Goal: Information Seeking & Learning: Learn about a topic

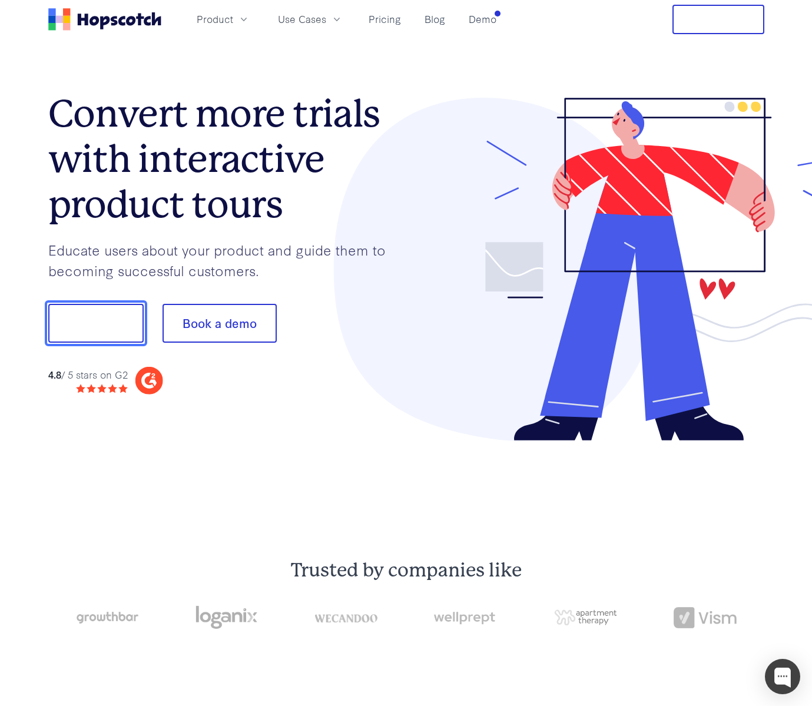
click at [88, 323] on button "Show me!" at bounding box center [95, 323] width 95 height 39
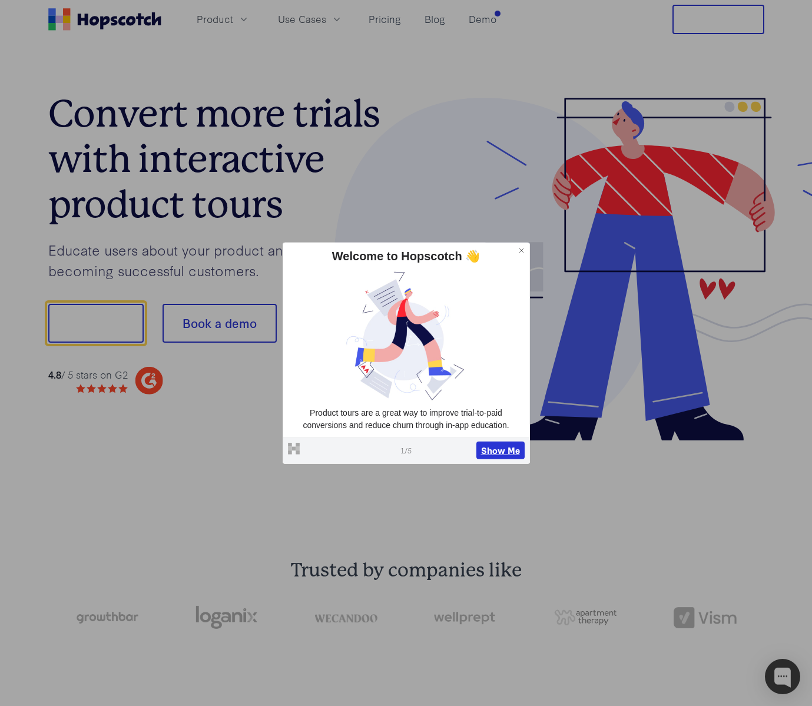
click at [505, 456] on button "Show Me" at bounding box center [500, 451] width 48 height 18
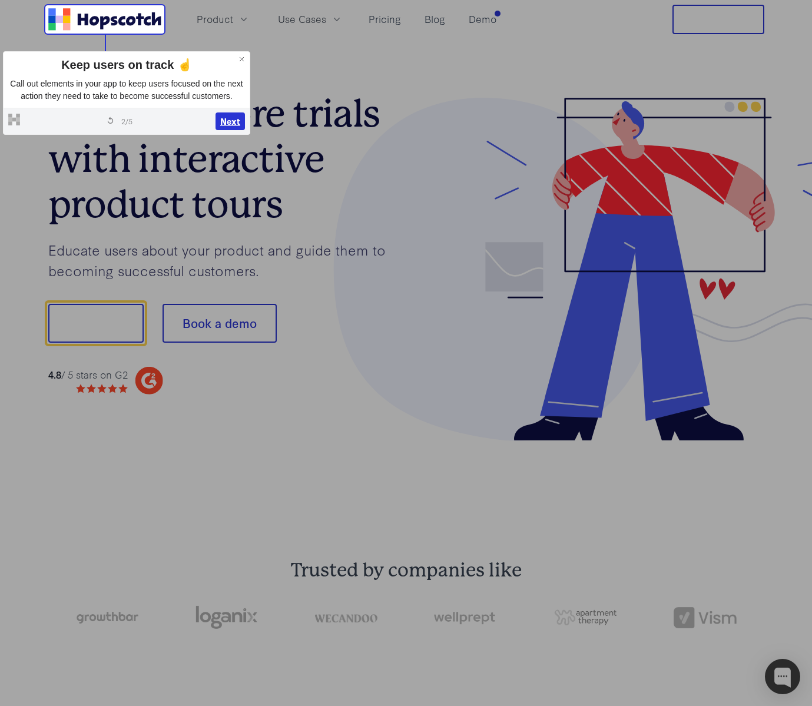
click at [230, 129] on button "Next" at bounding box center [230, 121] width 29 height 18
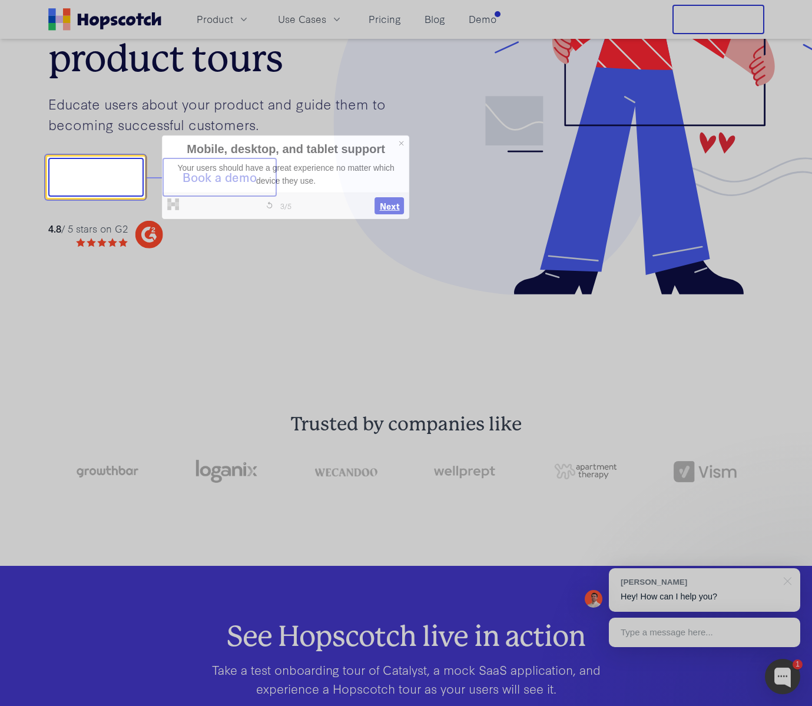
scroll to position [147, 0]
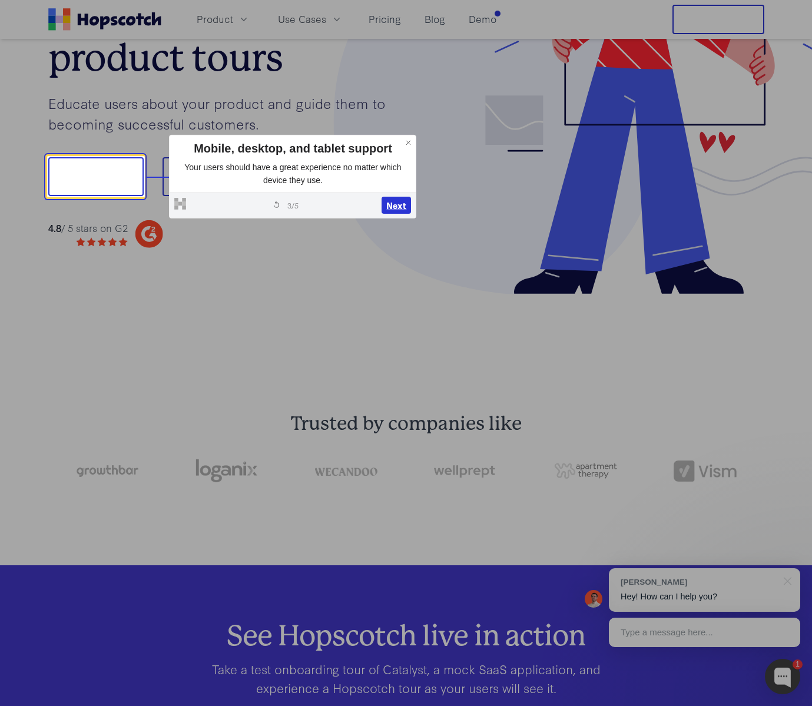
click at [396, 205] on button "Next" at bounding box center [396, 206] width 29 height 18
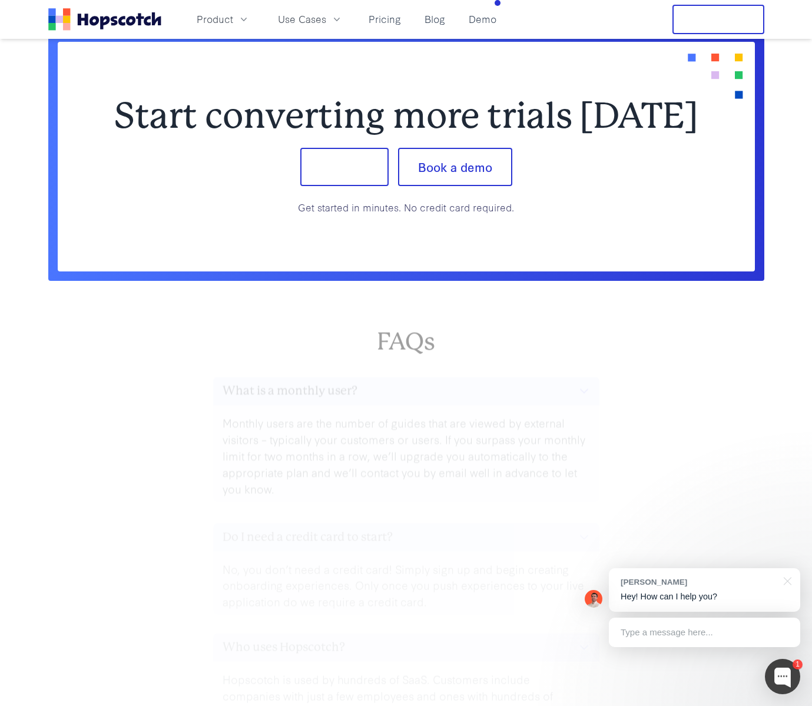
scroll to position [5058, 0]
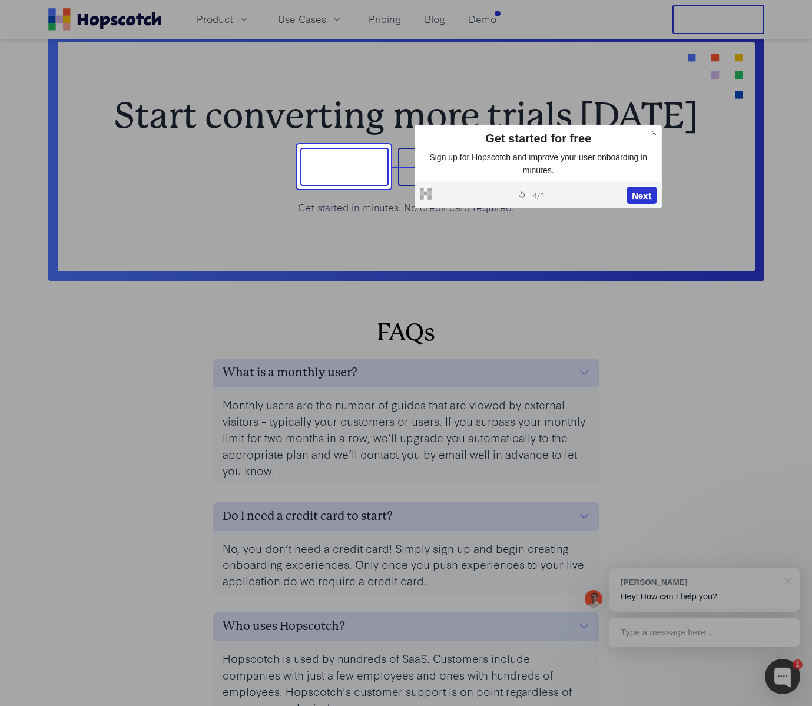
click at [637, 195] on button "Next" at bounding box center [641, 196] width 29 height 18
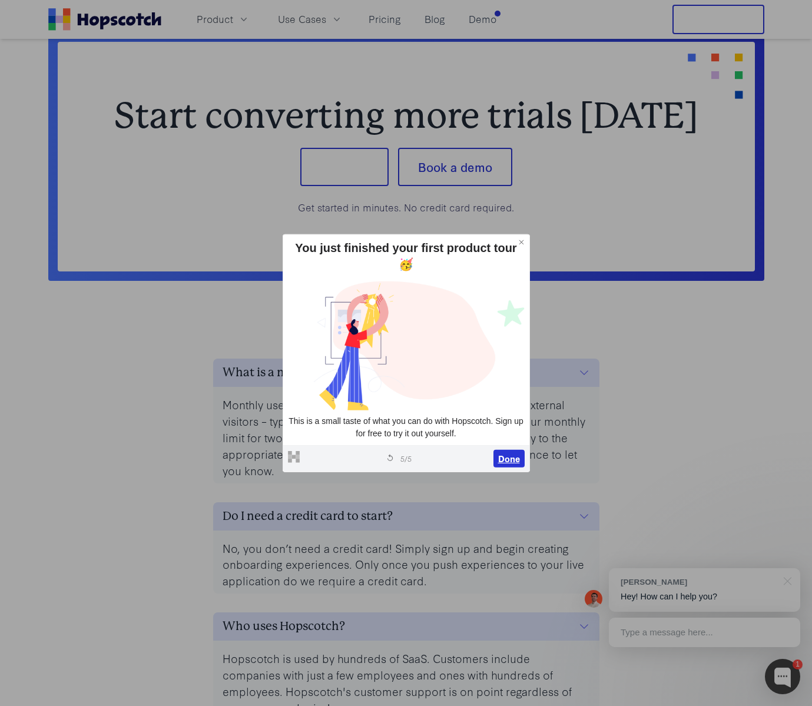
click at [507, 454] on button "Done" at bounding box center [509, 459] width 31 height 18
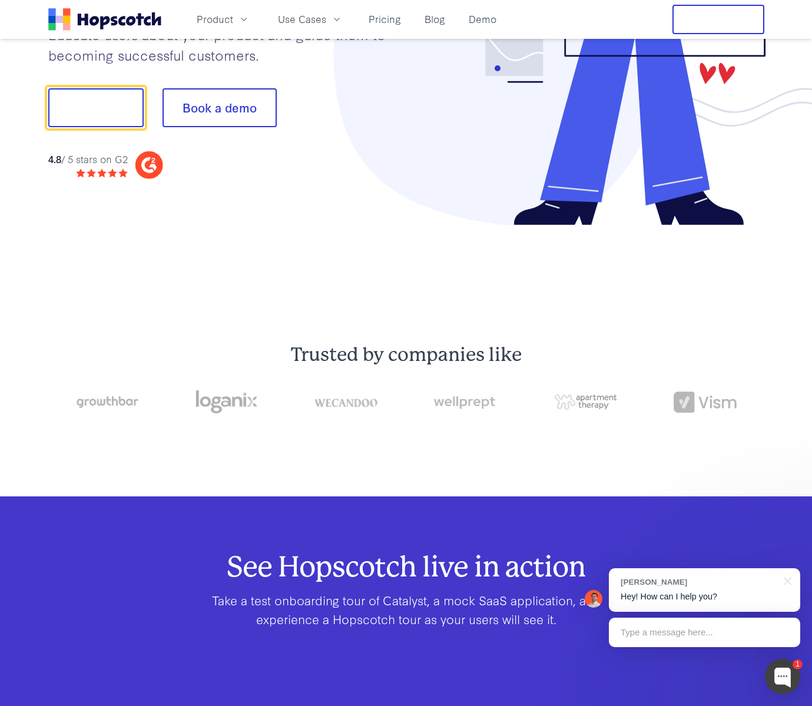
scroll to position [0, 0]
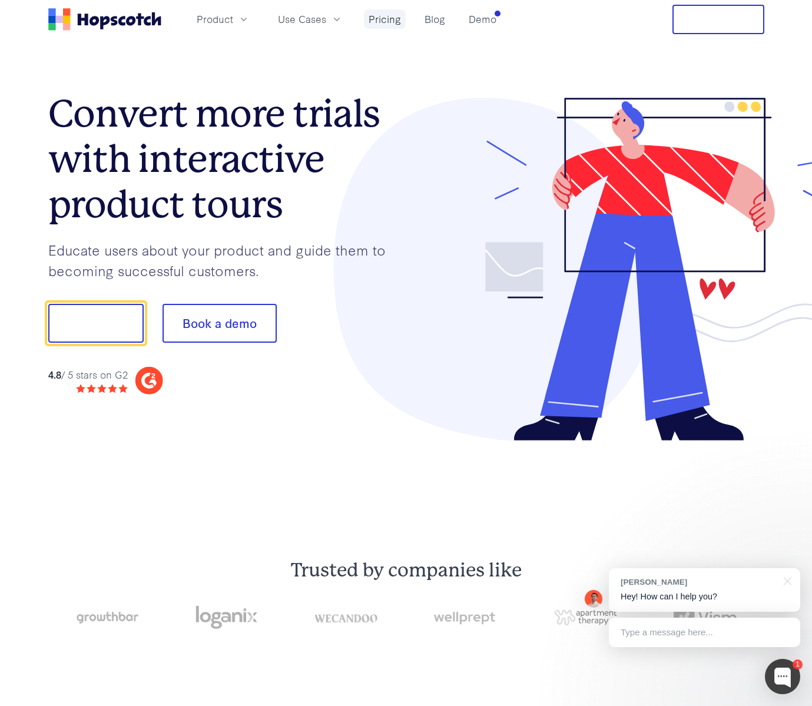
click at [380, 19] on link "Pricing" at bounding box center [385, 18] width 42 height 19
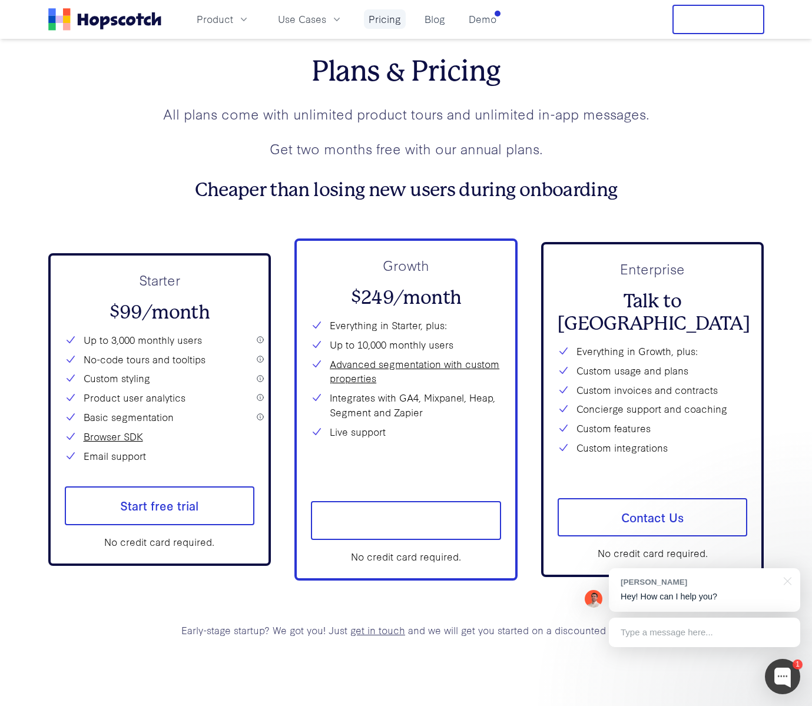
scroll to position [4334, 0]
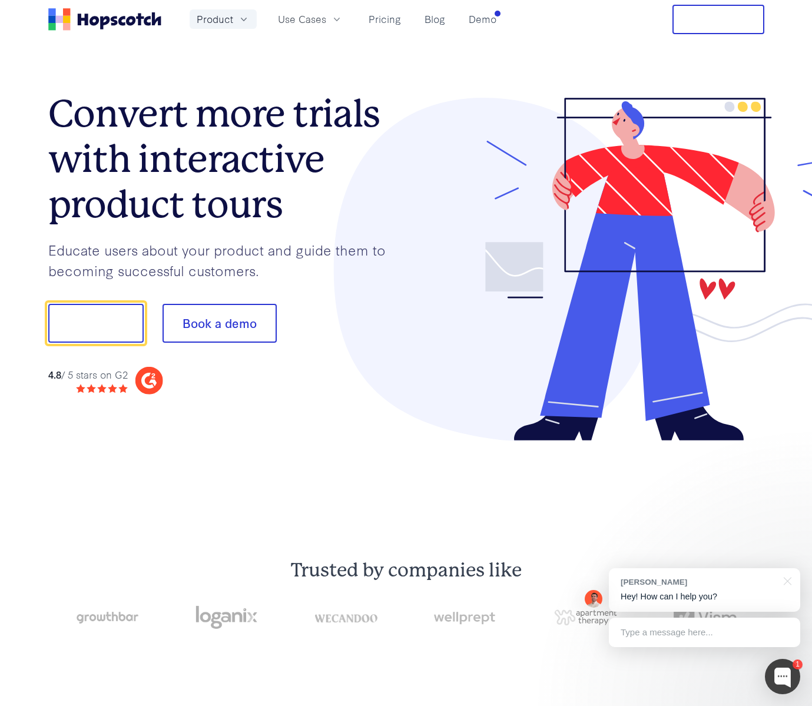
click at [219, 27] on span "Product" at bounding box center [215, 19] width 37 height 15
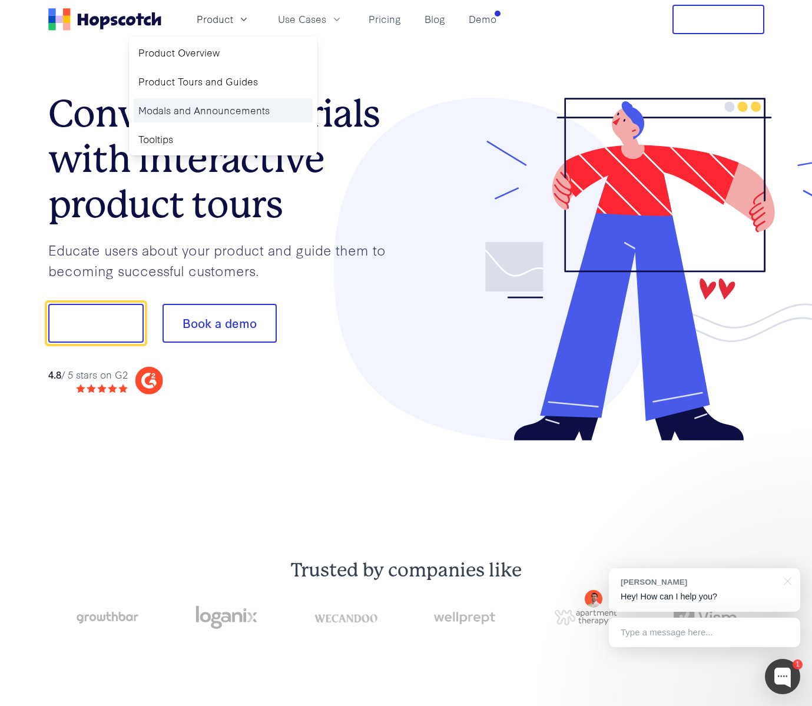
click at [217, 109] on link "Modals and Announcements" at bounding box center [223, 110] width 179 height 24
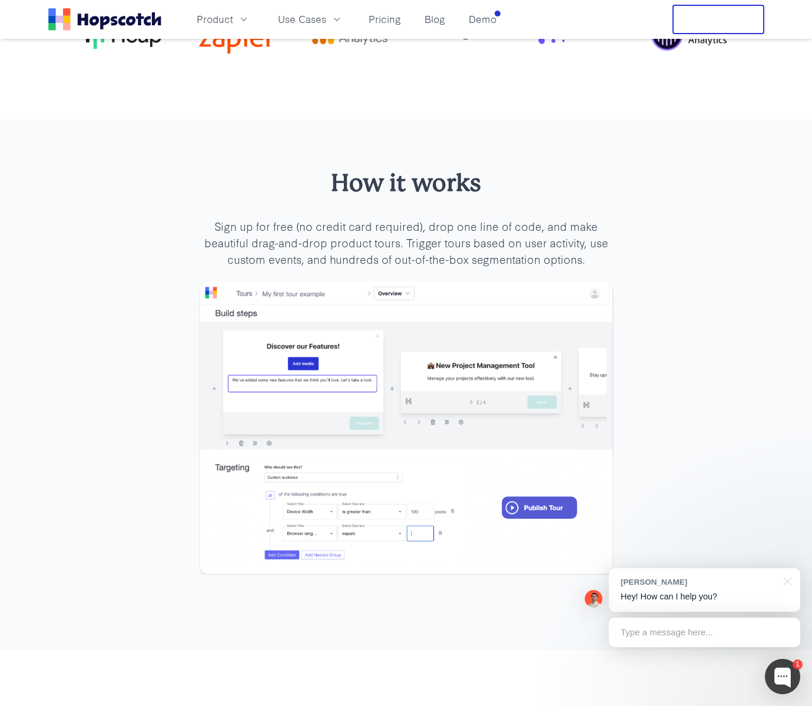
scroll to position [3064, 0]
